Goal: Information Seeking & Learning: Find contact information

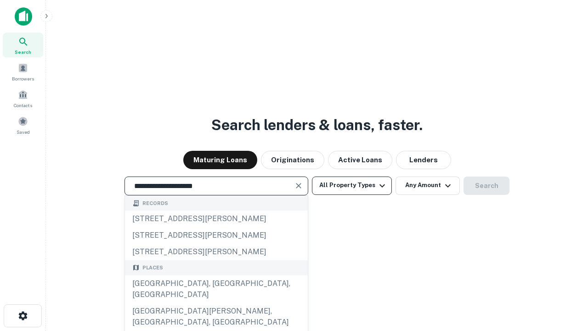
type input "**********"
click at [352, 185] on button "All Property Types" at bounding box center [352, 185] width 80 height 18
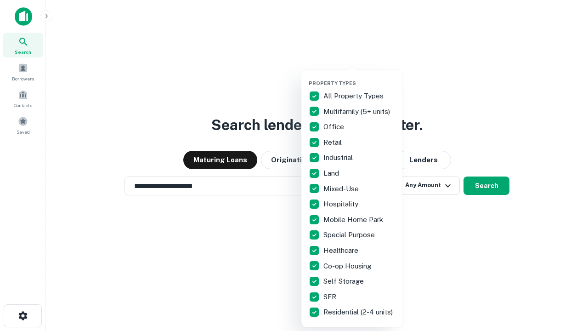
click at [359, 77] on button "button" at bounding box center [359, 77] width 101 height 0
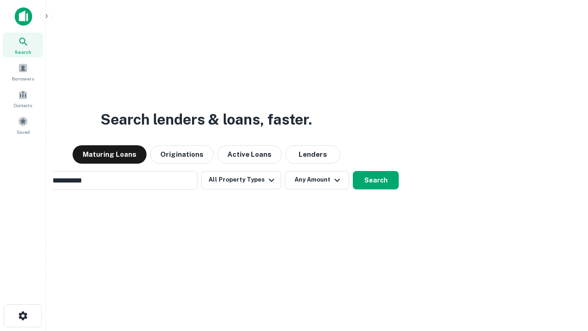
scroll to position [14, 0]
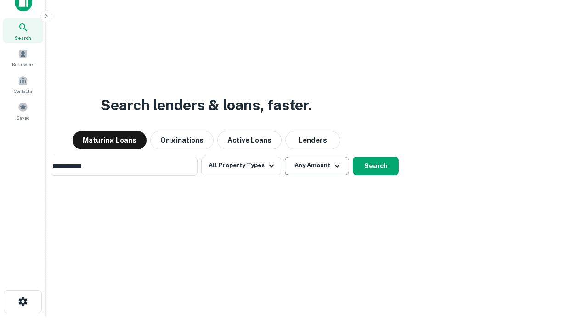
click at [285, 157] on button "Any Amount" at bounding box center [317, 166] width 64 height 18
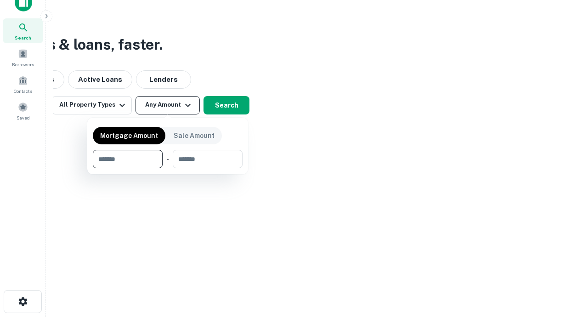
scroll to position [15, 0]
type input "*******"
click at [168, 168] on button "button" at bounding box center [168, 168] width 150 height 0
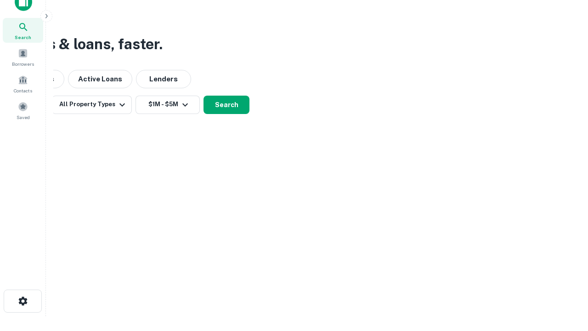
scroll to position [14, 0]
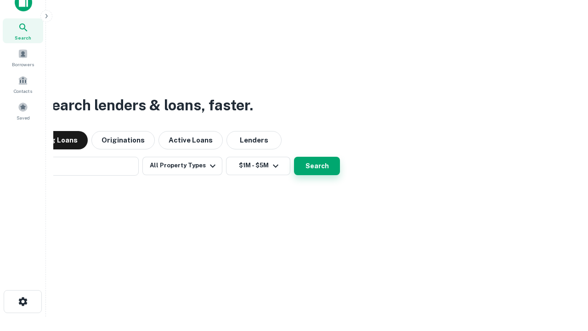
click at [294, 157] on button "Search" at bounding box center [317, 166] width 46 height 18
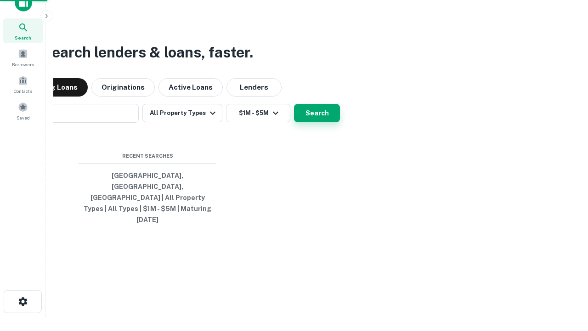
scroll to position [15, 0]
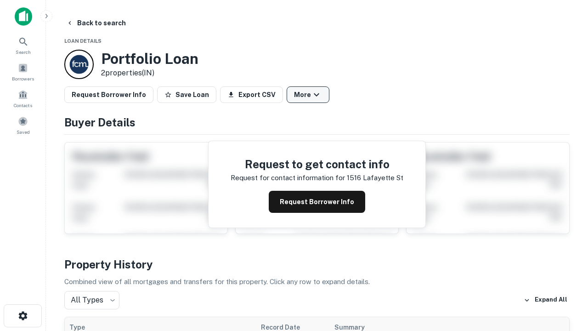
click at [308, 95] on button "More" at bounding box center [308, 94] width 43 height 17
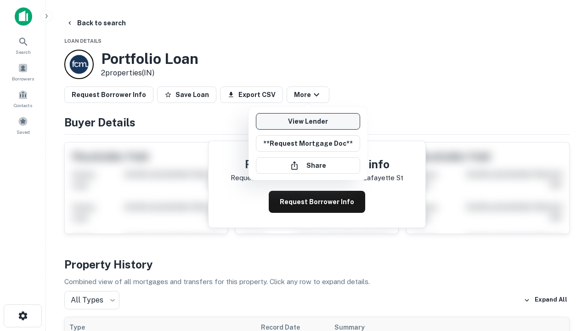
click at [308, 121] on link "View Lender" at bounding box center [308, 121] width 104 height 17
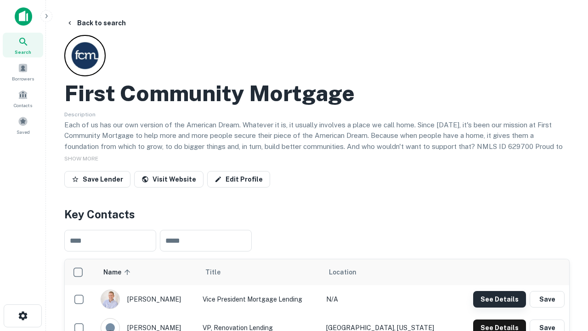
click at [499, 299] on button "See Details" at bounding box center [499, 299] width 53 height 17
click at [23, 316] on icon "button" at bounding box center [22, 315] width 11 height 11
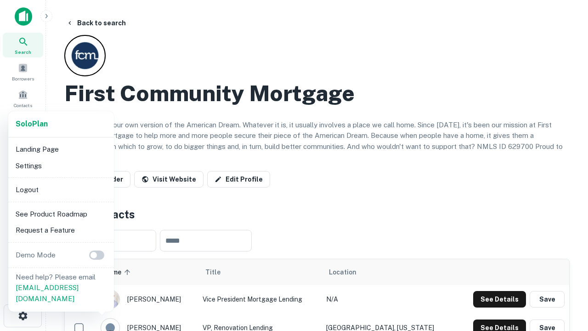
click at [61, 189] on li "Logout" at bounding box center [61, 189] width 98 height 17
